Goal: Task Accomplishment & Management: Use online tool/utility

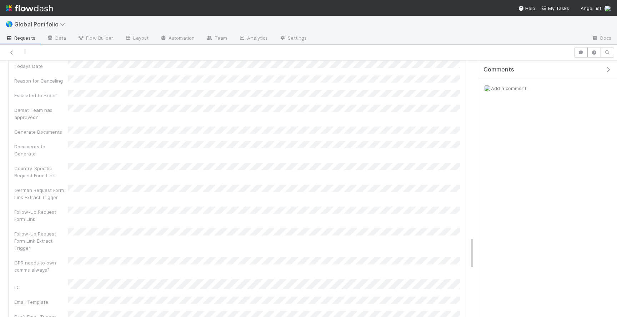
scroll to position [1769, 0]
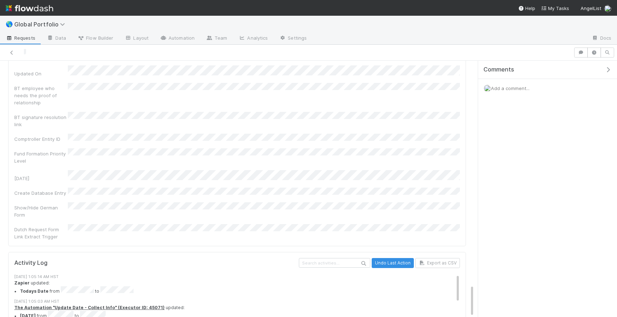
drag, startPoint x: 473, startPoint y: 96, endPoint x: 456, endPoint y: 318, distance: 222.8
click at [456, 316] on html "🌎 Global Portfolio Requests Data Flow Builder Layout Automation Team Analytics …" at bounding box center [308, 158] width 617 height 317
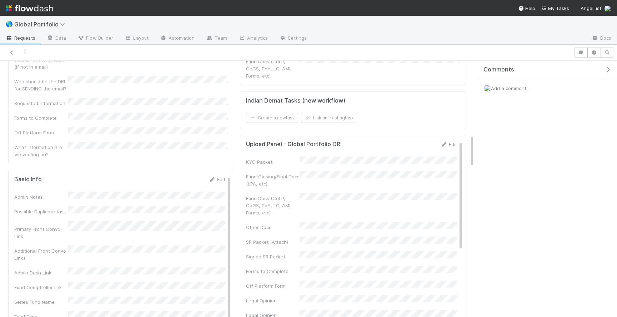
scroll to position [0, 0]
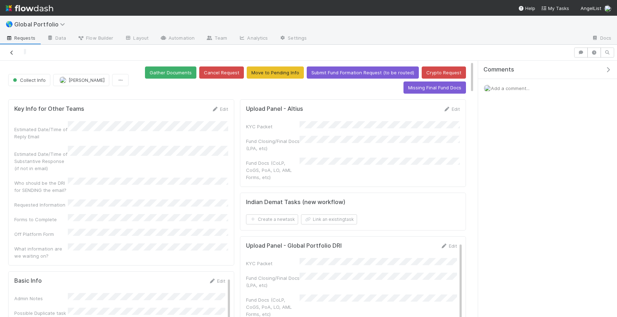
click at [11, 50] on icon at bounding box center [11, 52] width 7 height 5
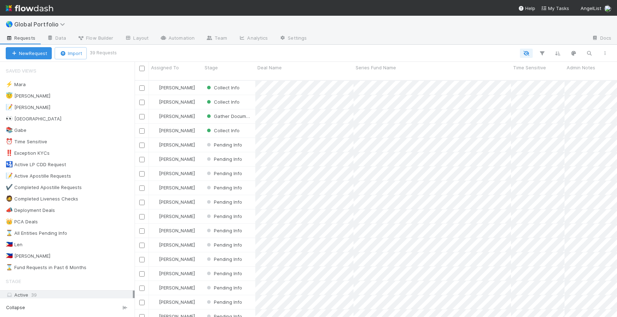
scroll to position [242, 482]
click at [103, 96] on div "😇 Jeremy 2" at bounding box center [70, 95] width 129 height 9
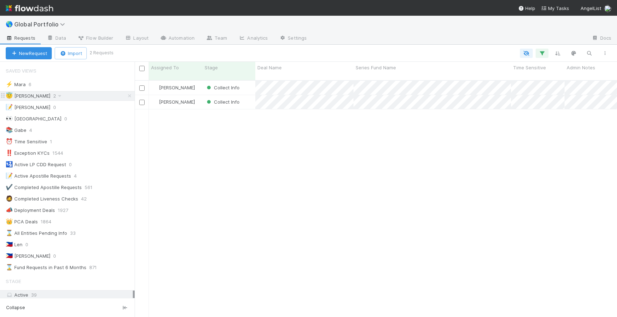
scroll to position [242, 482]
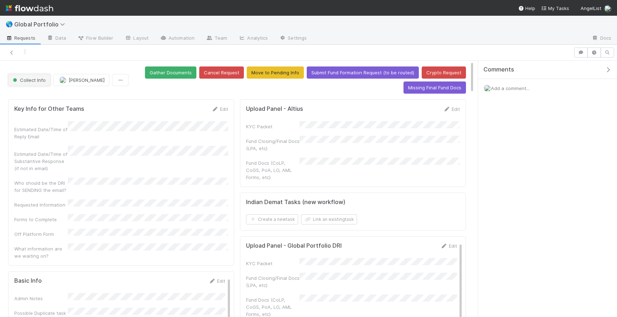
click at [20, 85] on button "Collect Info" at bounding box center [29, 80] width 42 height 12
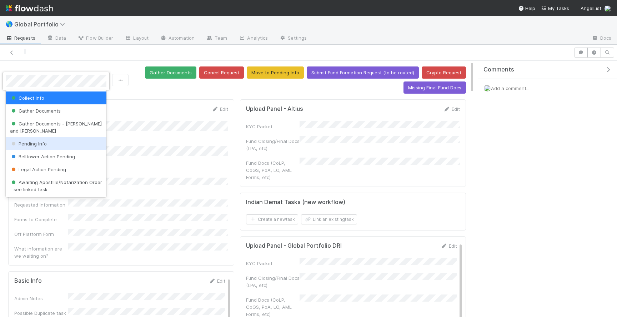
click at [28, 141] on span "Pending Info" at bounding box center [28, 144] width 37 height 6
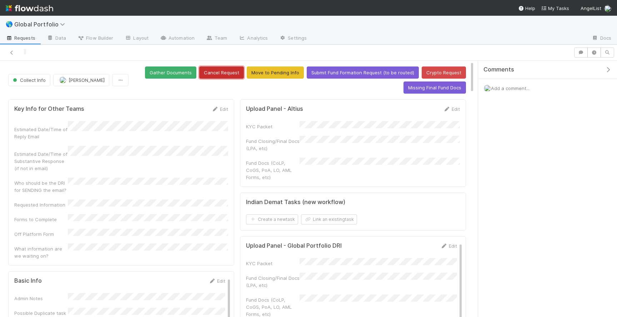
click at [241, 74] on button "Cancel Request" at bounding box center [221, 72] width 45 height 12
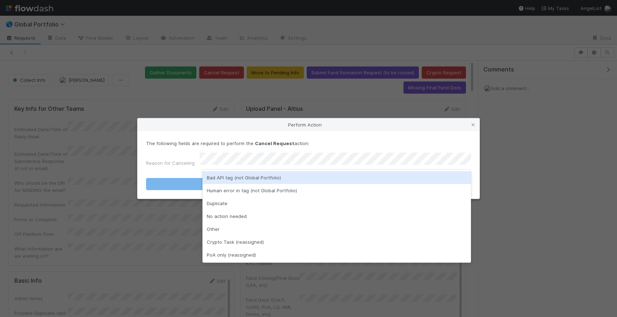
click at [248, 175] on div "Bad API tag (not Global Portfolio)" at bounding box center [336, 177] width 269 height 13
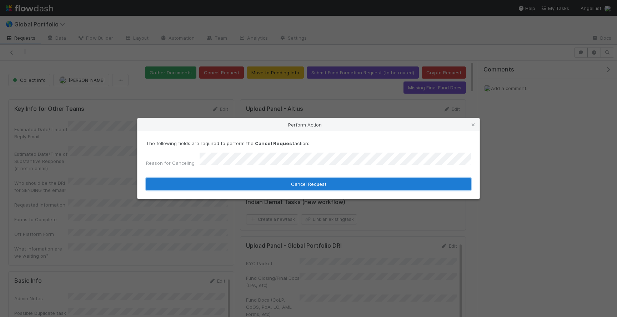
click at [261, 178] on button "Cancel Request" at bounding box center [308, 184] width 325 height 12
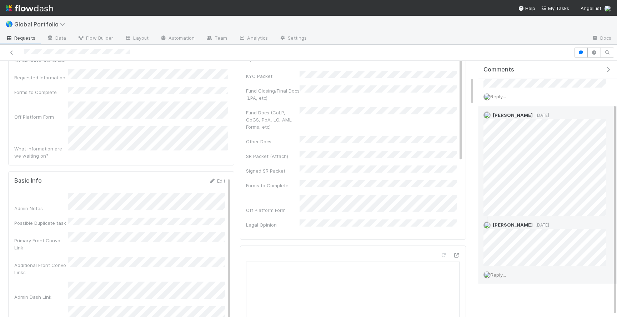
scroll to position [53, 0]
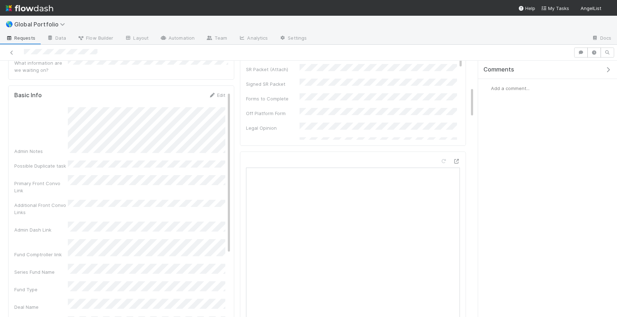
scroll to position [217, 0]
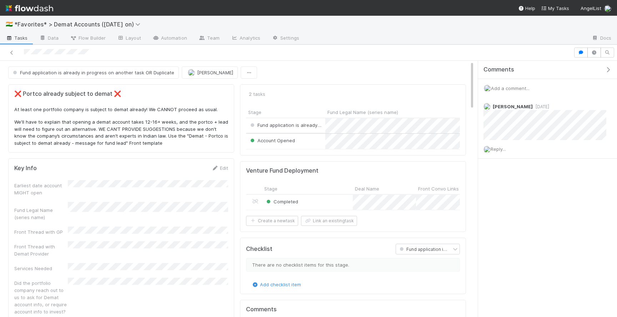
click at [315, 142] on div "Account Opened" at bounding box center [285, 141] width 79 height 15
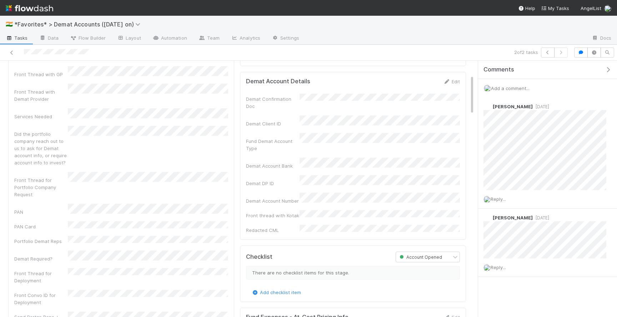
scroll to position [98, 0]
